Goal: Task Accomplishment & Management: Use online tool/utility

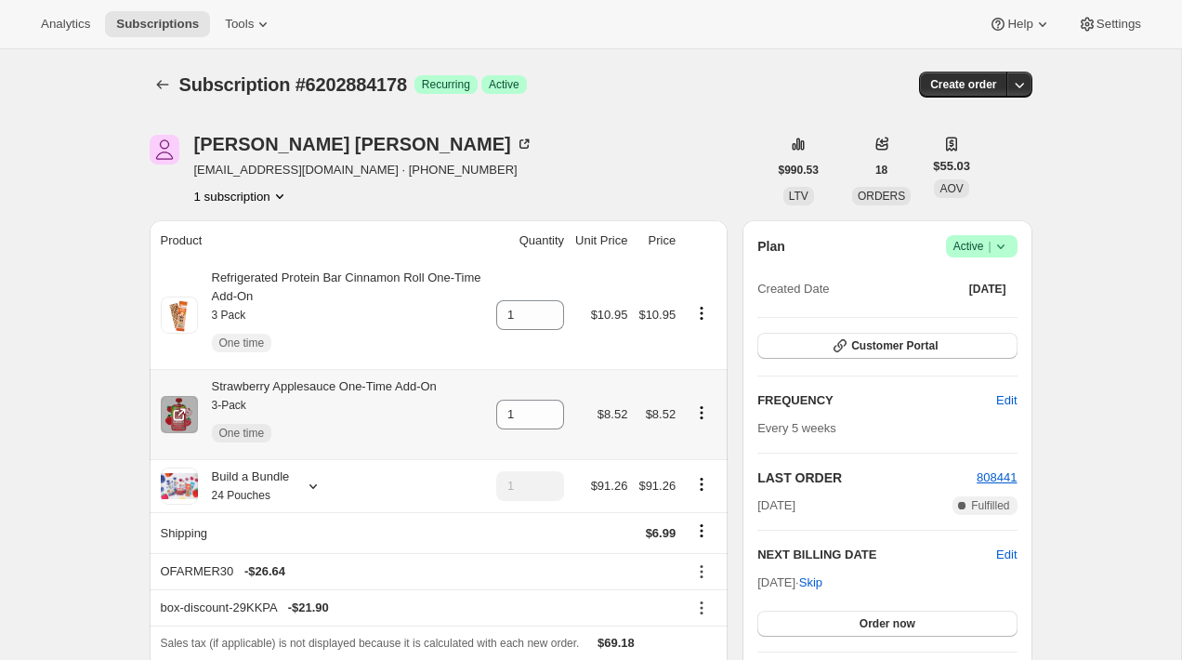
scroll to position [51, 0]
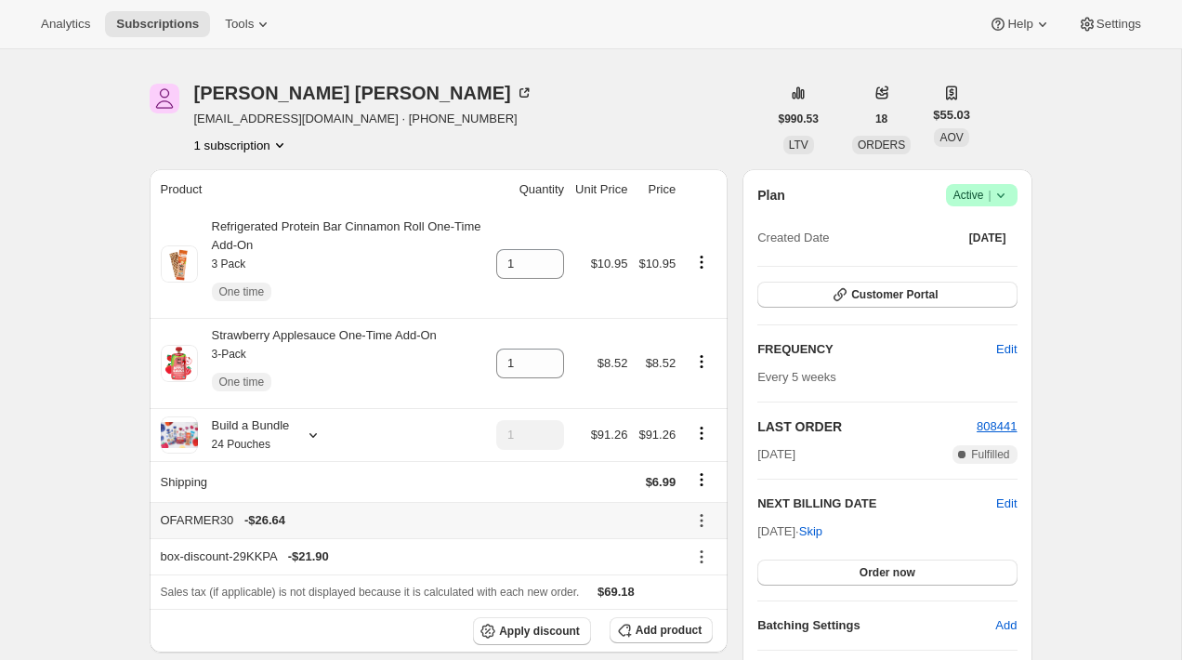
click at [190, 521] on div "OFARMER30 - $26.64" at bounding box center [419, 520] width 516 height 19
copy div "OFARMER30"
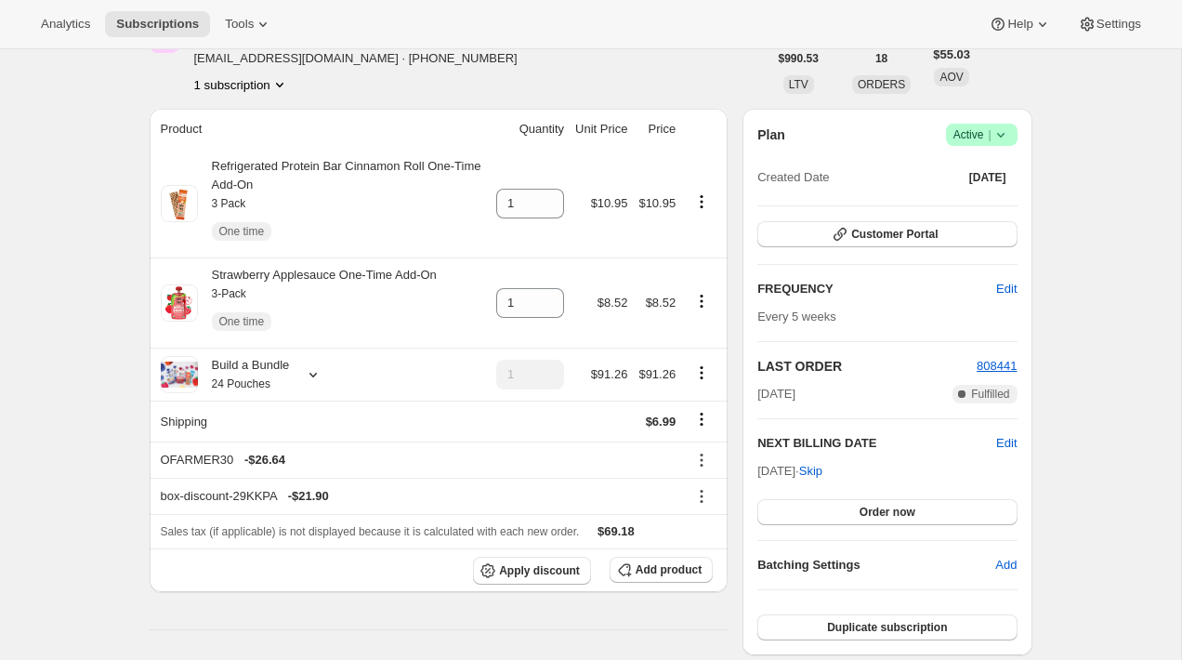
scroll to position [112, 0]
click at [551, 69] on div "[PERSON_NAME] [EMAIL_ADDRESS][DOMAIN_NAME] · [PHONE_NUMBER] 1 subscription" at bounding box center [459, 57] width 618 height 71
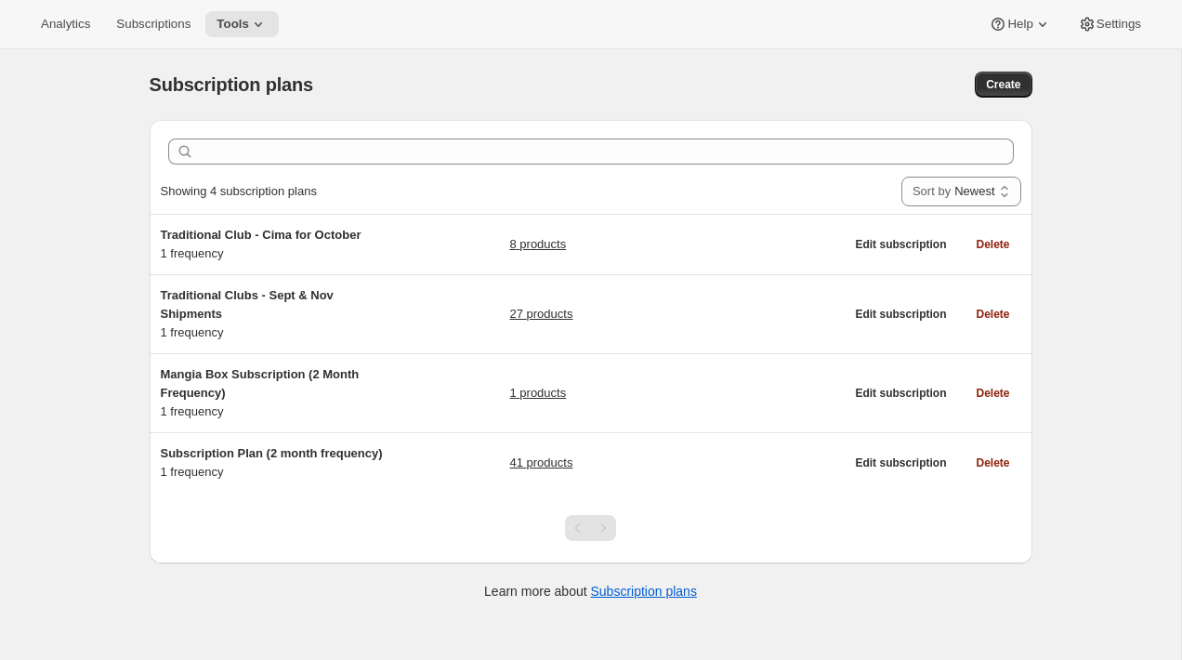
click at [50, 182] on div "Subscription plans. This page is ready Subscription plans Create Clear Showing …" at bounding box center [590, 379] width 1181 height 660
click at [226, 20] on span "Tools" at bounding box center [233, 24] width 33 height 15
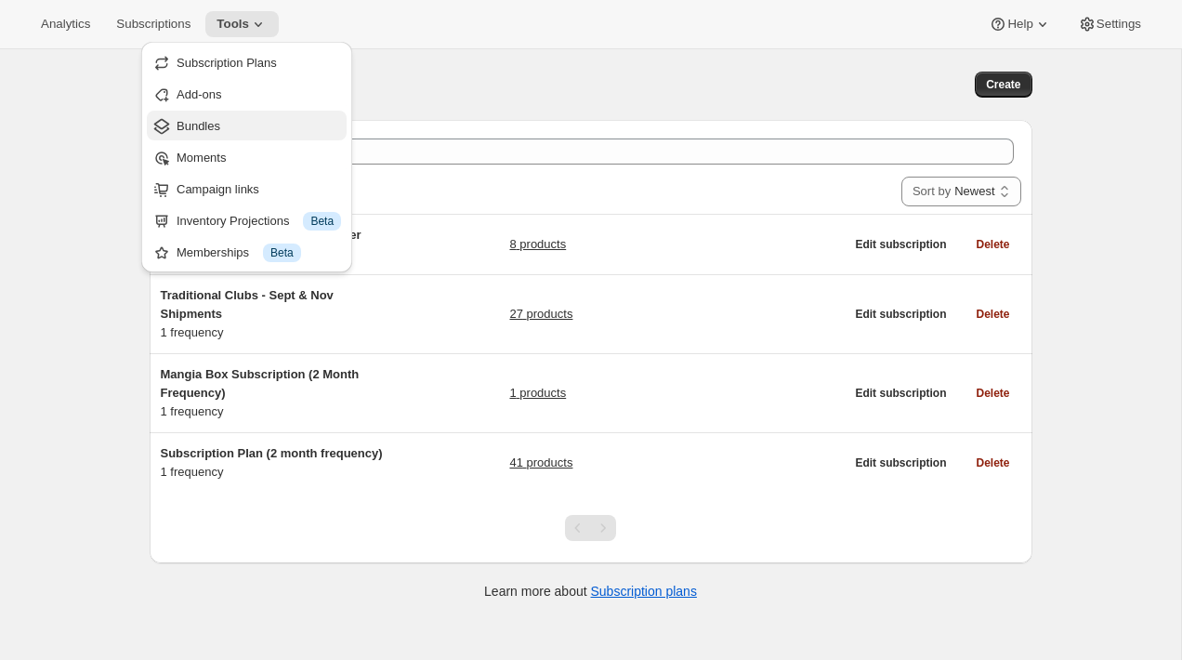
click at [244, 133] on span "Bundles" at bounding box center [259, 126] width 164 height 19
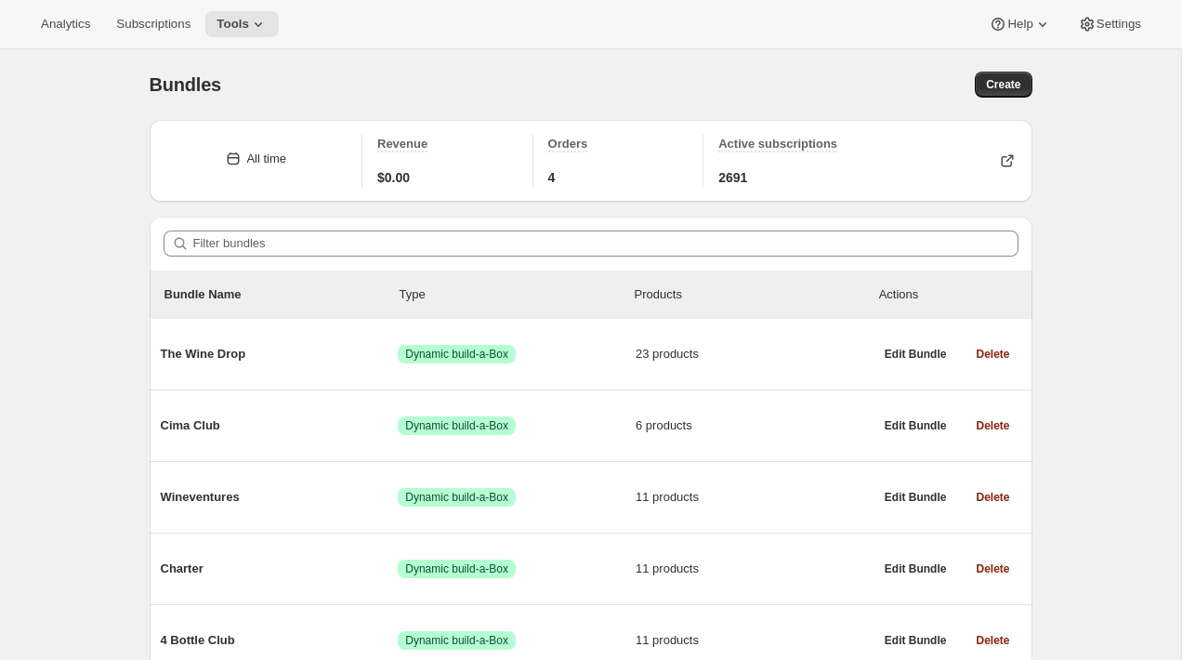
click at [480, 100] on div "Bundles. This page is ready Bundles Create" at bounding box center [591, 84] width 883 height 71
click at [480, 77] on div "Bundles" at bounding box center [370, 85] width 441 height 26
click at [480, 74] on div "Bundles" at bounding box center [370, 85] width 441 height 26
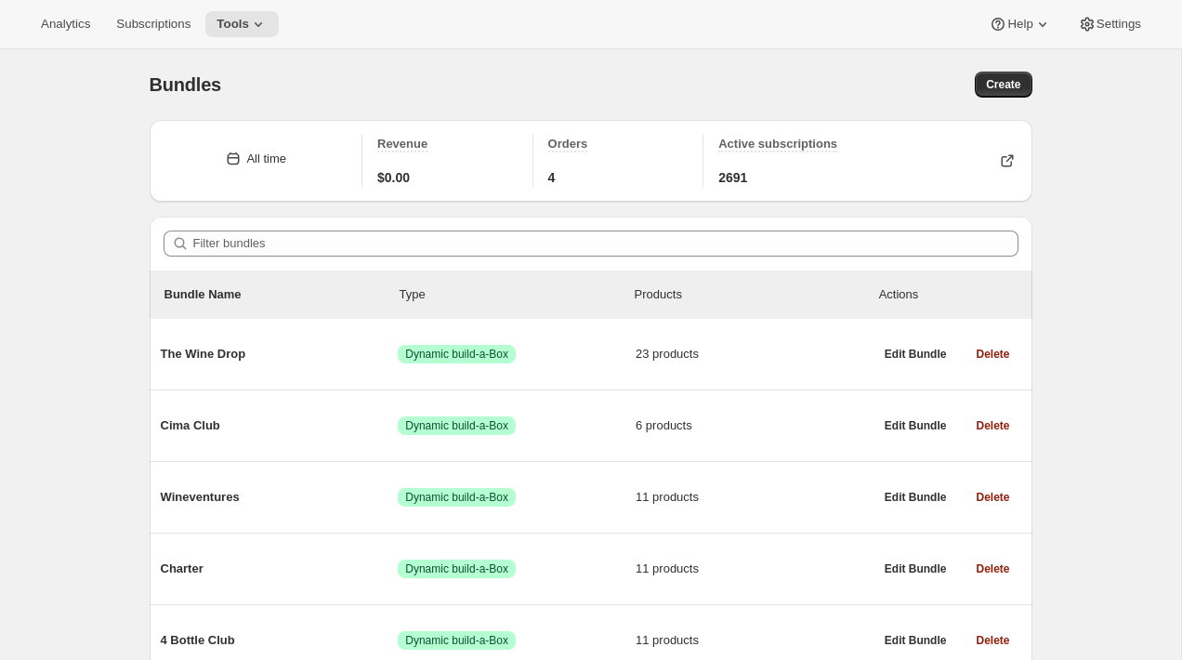
click at [615, 69] on div "Bundles. This page is ready Bundles Create" at bounding box center [591, 84] width 883 height 71
click at [460, 59] on div "Bundles. This page is ready Bundles Create" at bounding box center [591, 84] width 883 height 71
